Goal: Task Accomplishment & Management: Use online tool/utility

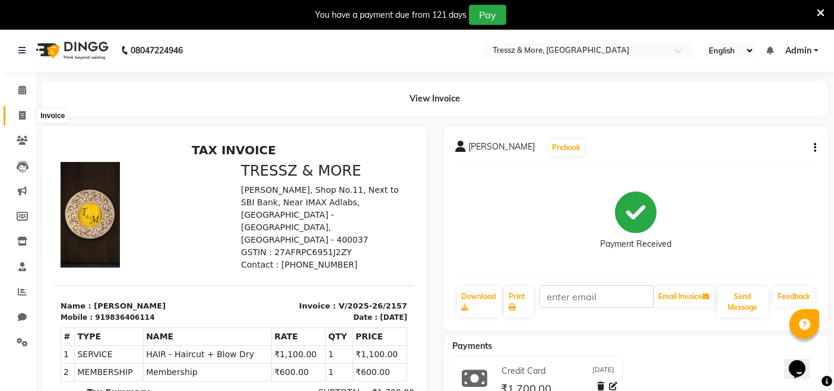
click at [26, 114] on span at bounding box center [22, 116] width 21 height 14
select select "service"
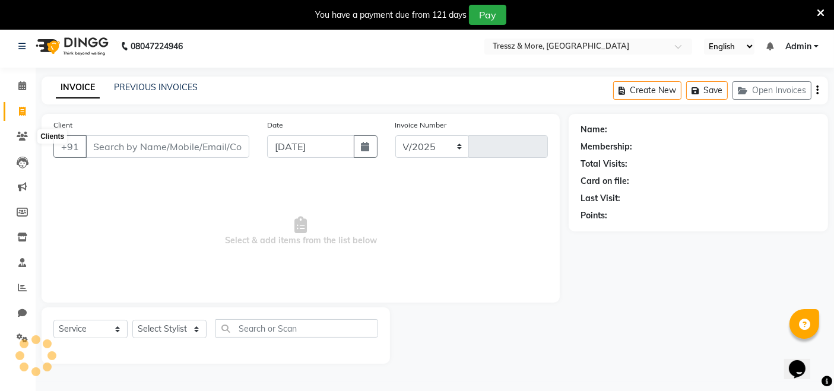
select select "3037"
type input "2158"
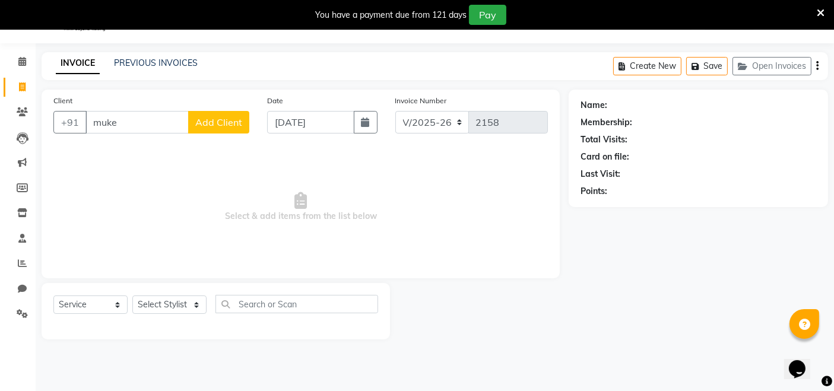
type input "muke"
click at [274, 284] on div "Select Service Product Membership Package Voucher Prepaid Gift Card Select Styl…" at bounding box center [216, 311] width 349 height 56
click at [18, 56] on span at bounding box center [22, 62] width 21 height 14
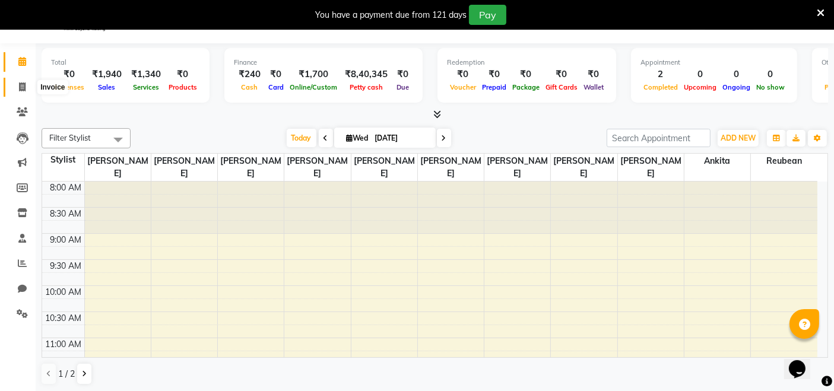
click at [19, 87] on icon at bounding box center [22, 87] width 7 height 9
select select "service"
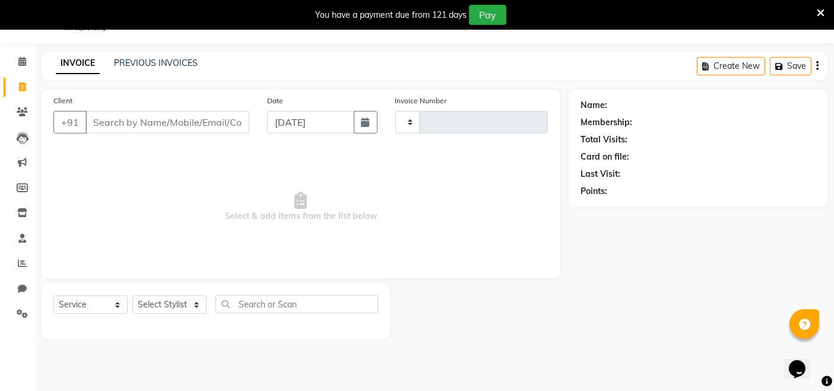
type input "2158"
select select "3037"
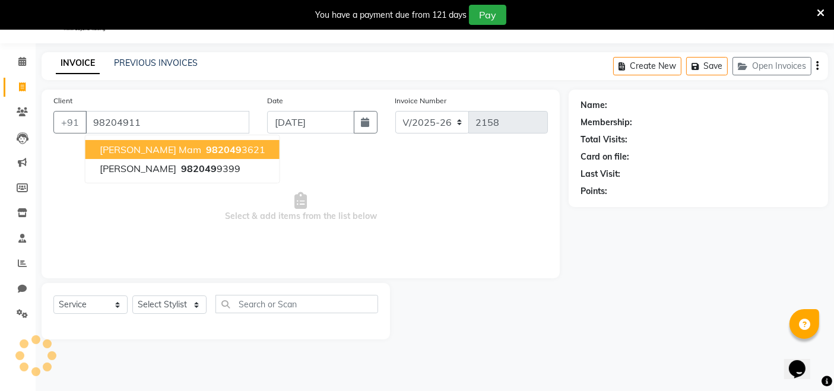
type input "982049111"
